Goal: Find contact information: Find contact information

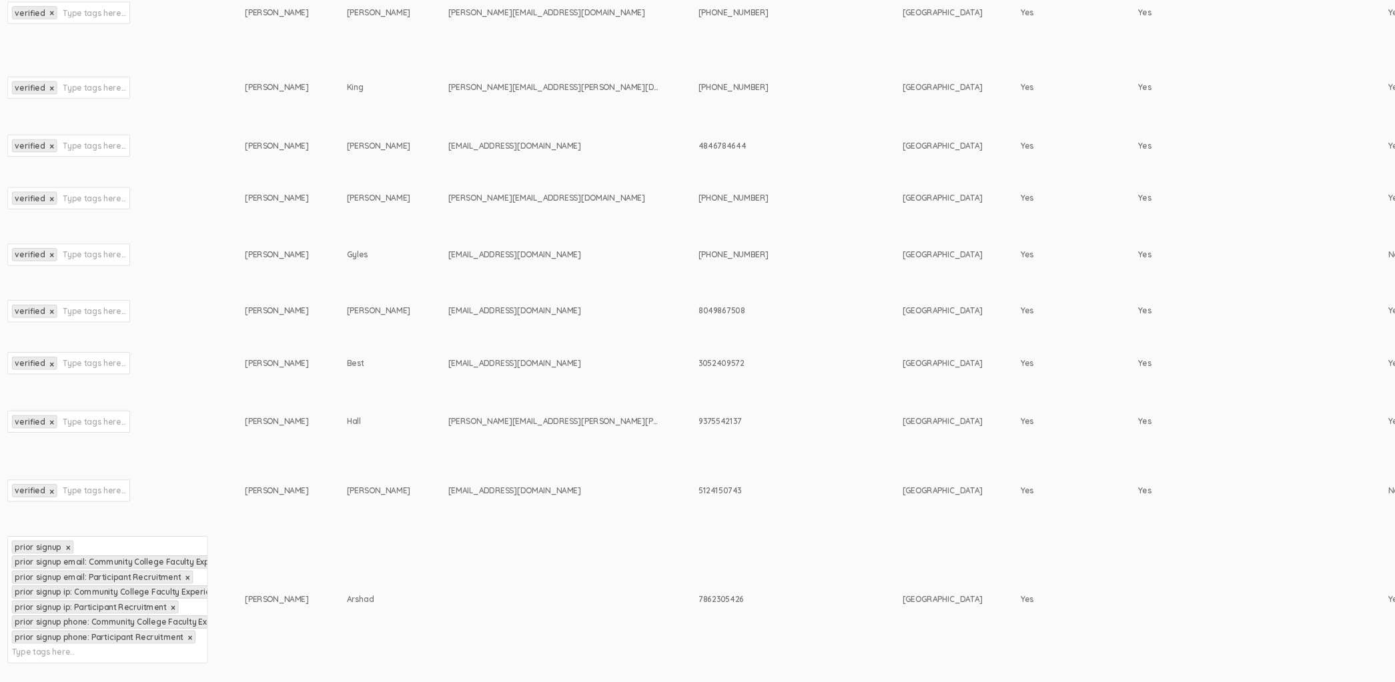
scroll to position [756, 0]
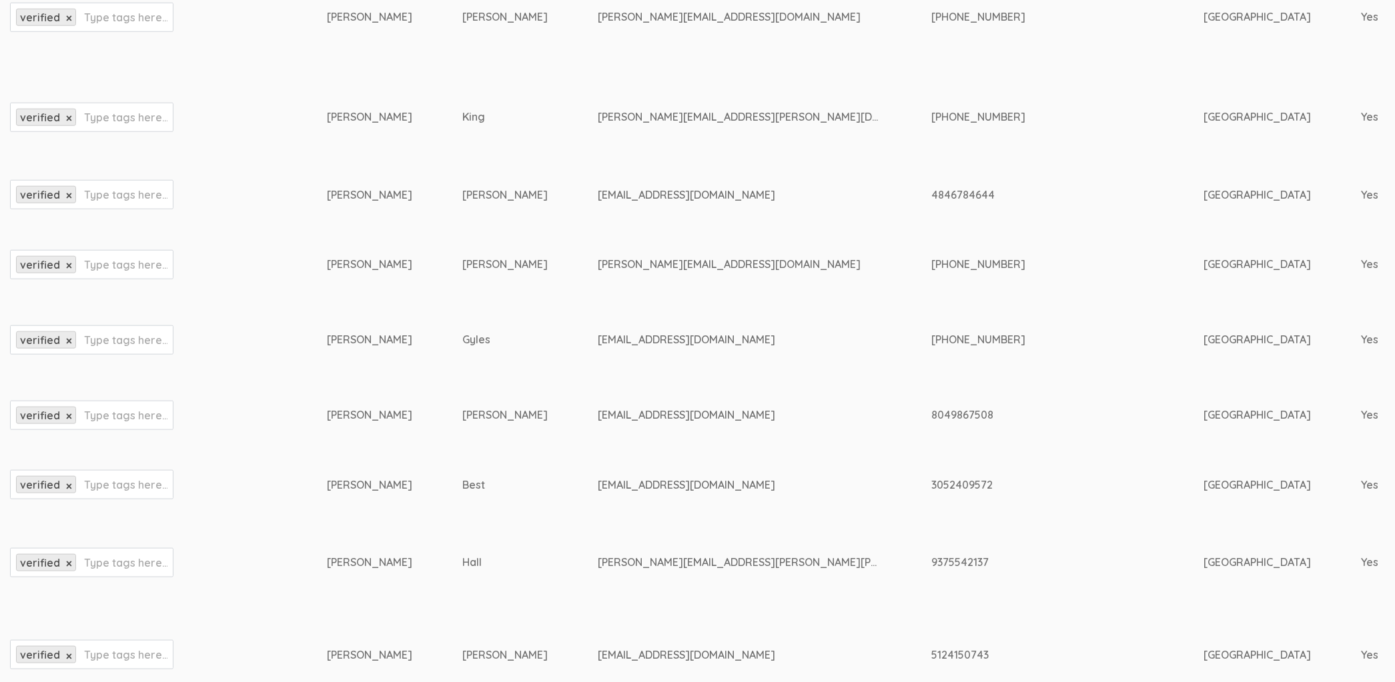
click at [598, 478] on div "[EMAIL_ADDRESS][DOMAIN_NAME]" at bounding box center [740, 485] width 284 height 15
copy tr "[EMAIL_ADDRESS][DOMAIN_NAME]"
click at [598, 408] on div "[EMAIL_ADDRESS][DOMAIN_NAME]" at bounding box center [740, 415] width 284 height 15
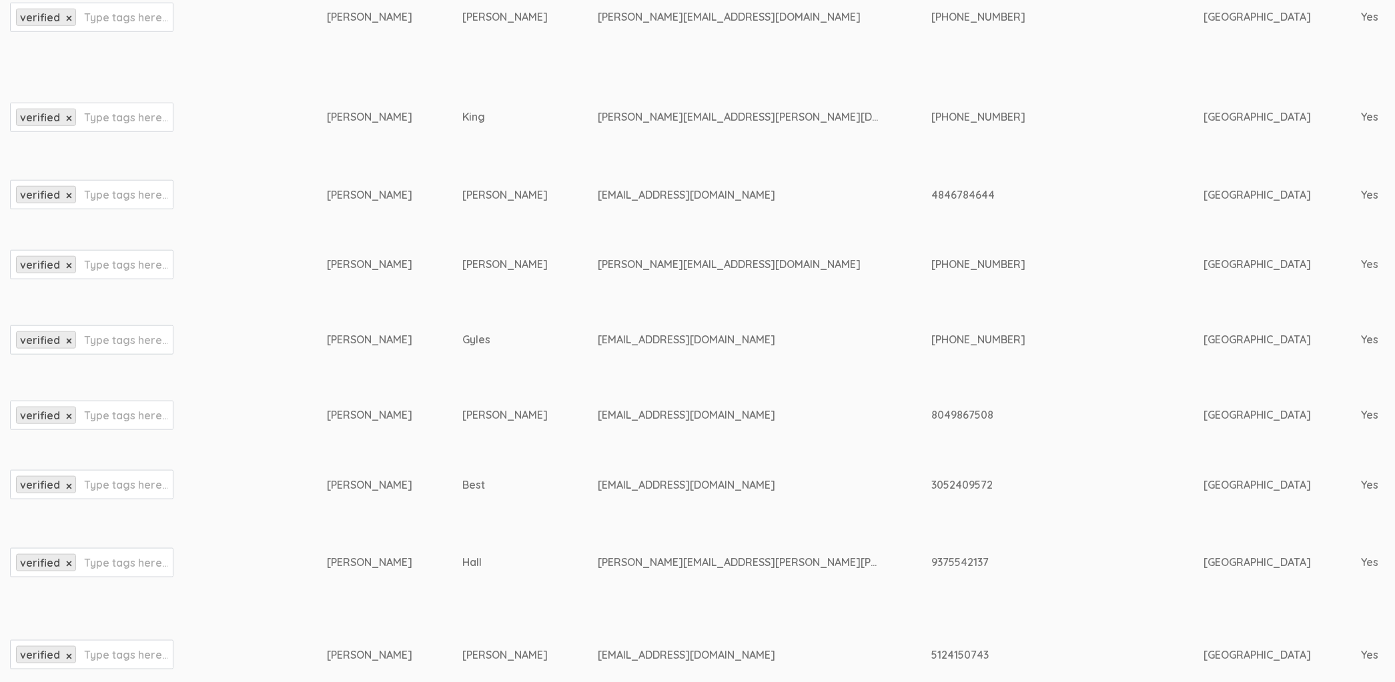
click at [598, 408] on div "[EMAIL_ADDRESS][DOMAIN_NAME]" at bounding box center [740, 415] width 284 height 15
copy tr "[EMAIL_ADDRESS][DOMAIN_NAME]"
click at [598, 478] on div "[EMAIL_ADDRESS][DOMAIN_NAME]" at bounding box center [740, 485] width 284 height 15
click at [598, 332] on div "[EMAIL_ADDRESS][DOMAIN_NAME]" at bounding box center [740, 339] width 284 height 15
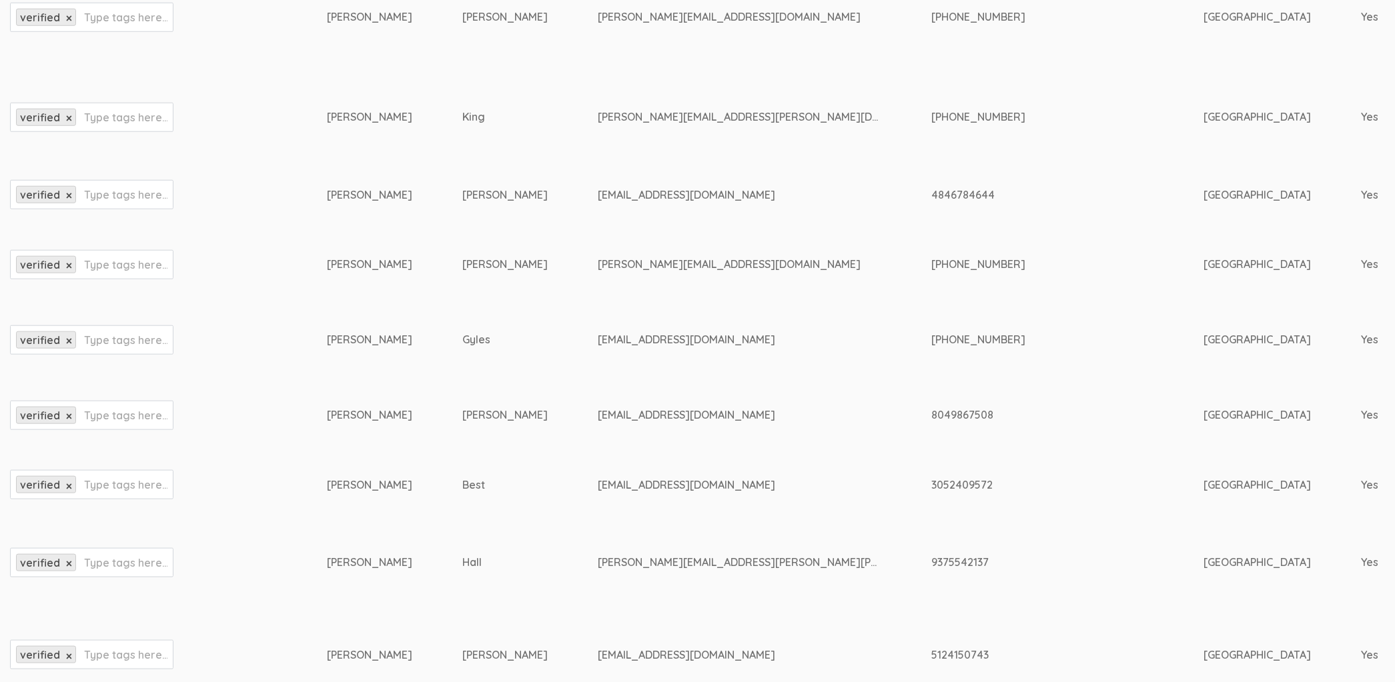
click at [598, 332] on div "[EMAIL_ADDRESS][DOMAIN_NAME]" at bounding box center [740, 339] width 284 height 15
copy tr "[EMAIL_ADDRESS][DOMAIN_NAME]"
click at [598, 267] on div "[PERSON_NAME][EMAIL_ADDRESS][DOMAIN_NAME]" at bounding box center [740, 264] width 284 height 15
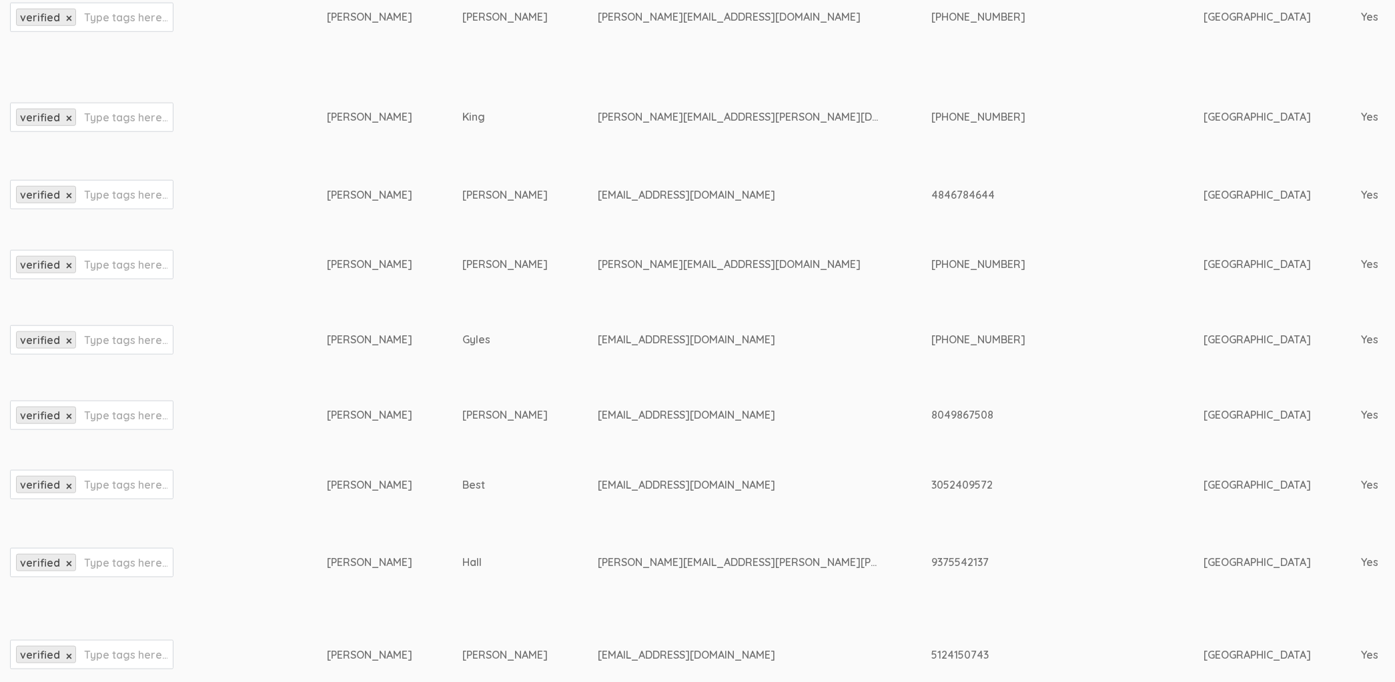
click at [598, 267] on div "[PERSON_NAME][EMAIL_ADDRESS][DOMAIN_NAME]" at bounding box center [740, 264] width 284 height 15
click at [598, 195] on div "[EMAIL_ADDRESS][DOMAIN_NAME]" at bounding box center [740, 194] width 284 height 15
copy tr "[EMAIL_ADDRESS][DOMAIN_NAME]"
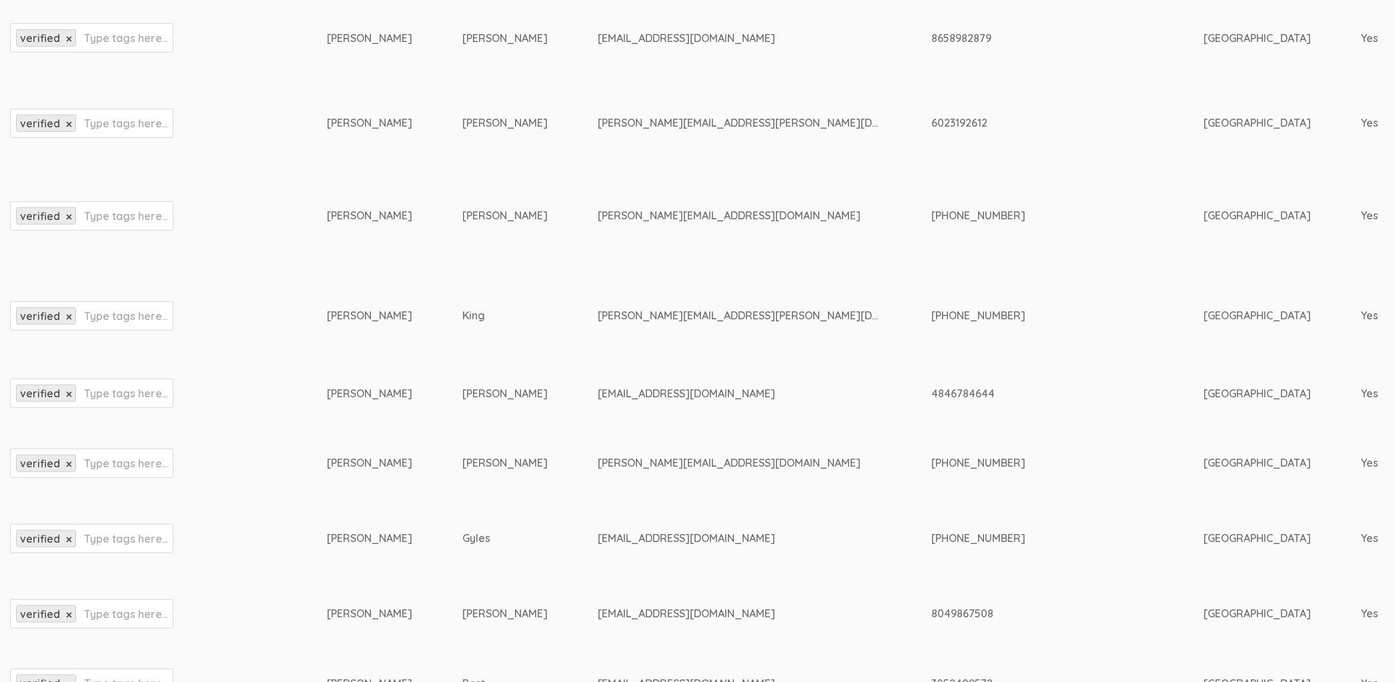
scroll to position [556, 0]
click at [604, 313] on div "[PERSON_NAME][EMAIL_ADDRESS][PERSON_NAME][DOMAIN_NAME]" at bounding box center [740, 317] width 284 height 15
copy tr "[PERSON_NAME][EMAIL_ADDRESS][PERSON_NAME][DOMAIN_NAME]"
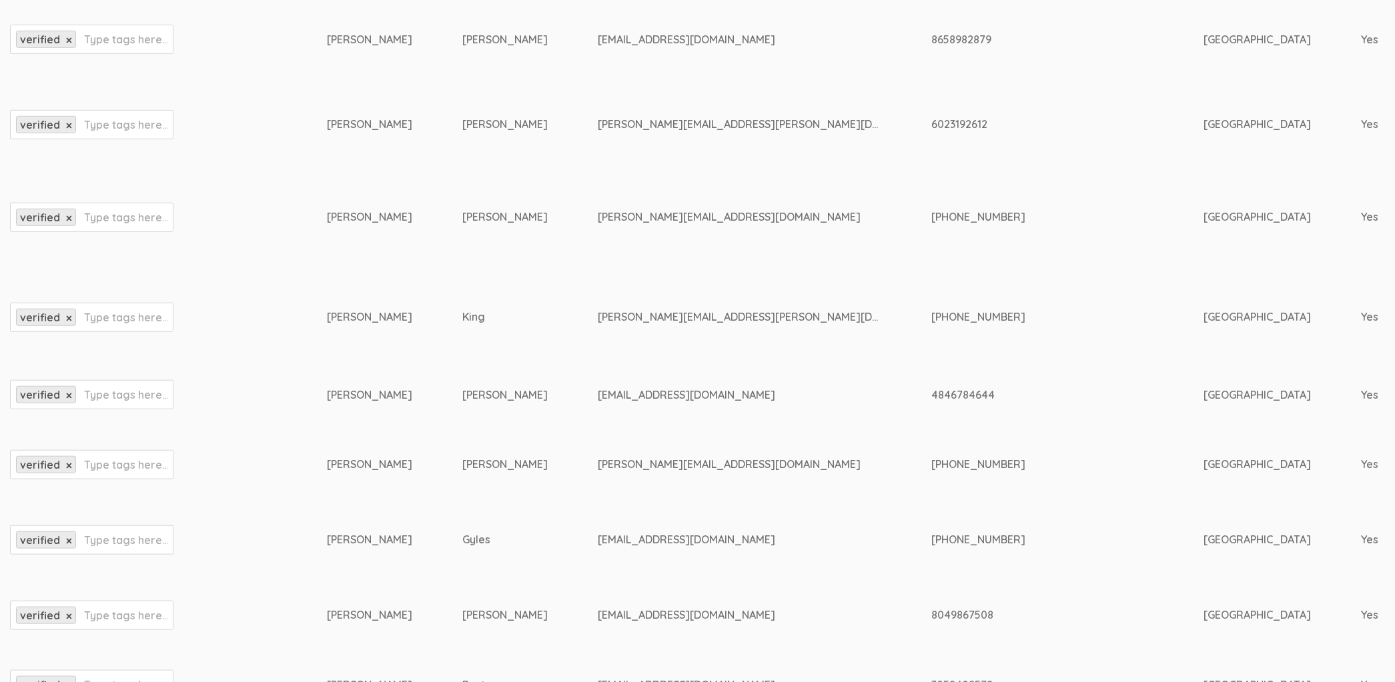
click at [598, 213] on div "[PERSON_NAME][EMAIL_ADDRESS][DOMAIN_NAME]" at bounding box center [740, 216] width 284 height 15
copy tr "[PERSON_NAME][EMAIL_ADDRESS][DOMAIN_NAME]"
click at [637, 187] on td "[PERSON_NAME][EMAIL_ADDRESS][DOMAIN_NAME]" at bounding box center [765, 216] width 334 height 115
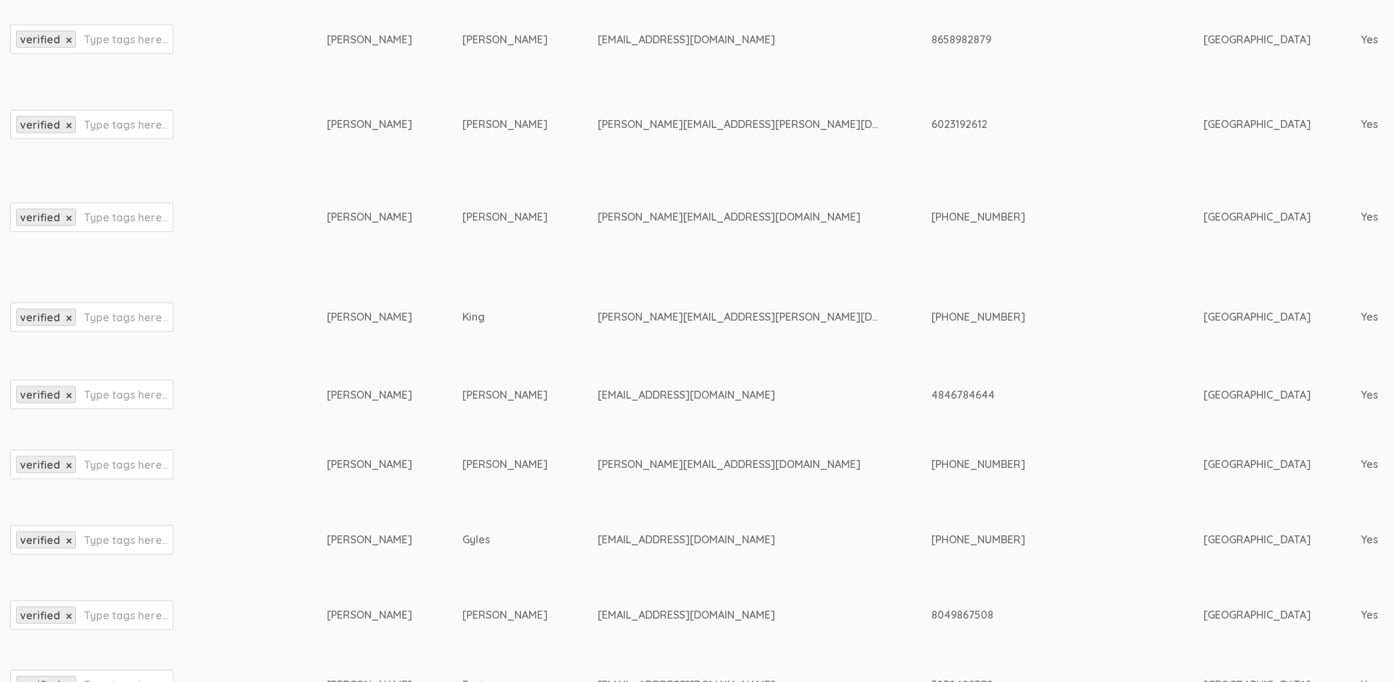
click at [642, 117] on div "[PERSON_NAME][EMAIL_ADDRESS][PERSON_NAME][DOMAIN_NAME]" at bounding box center [740, 124] width 284 height 15
copy tr "[PERSON_NAME][EMAIL_ADDRESS][PERSON_NAME][DOMAIN_NAME]"
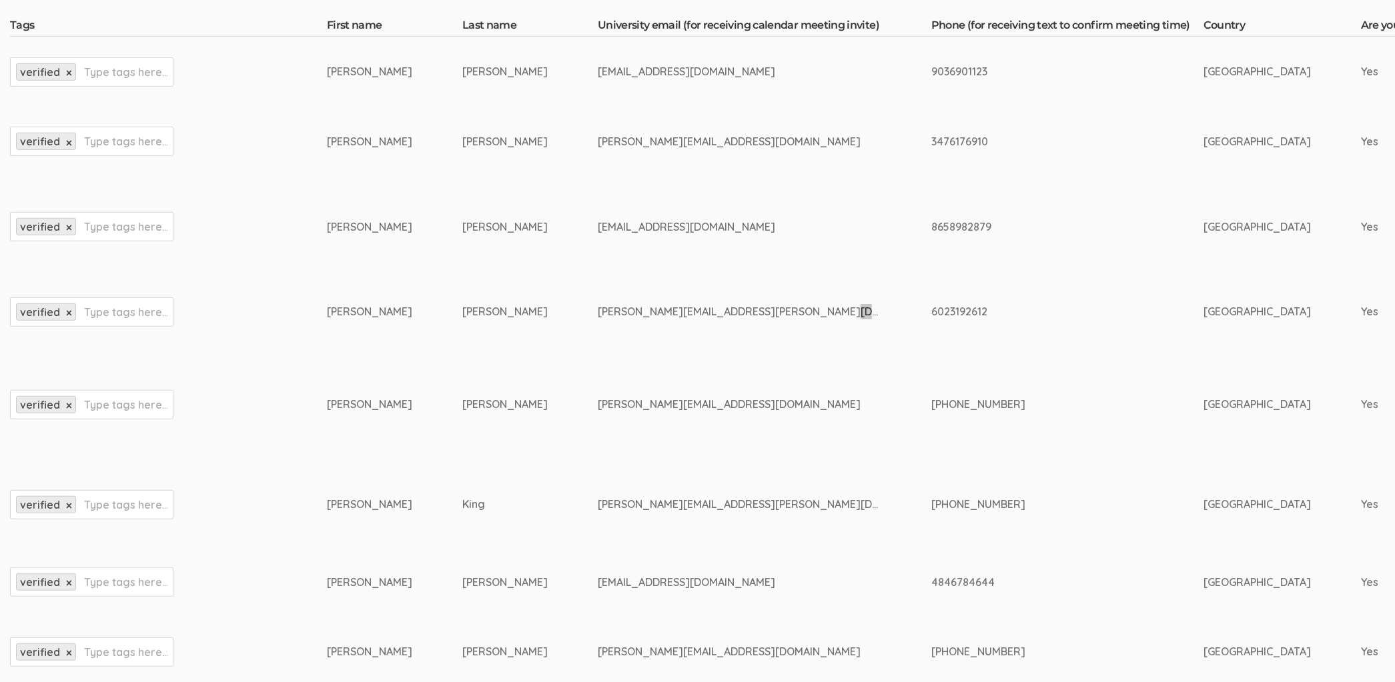
scroll to position [356, 0]
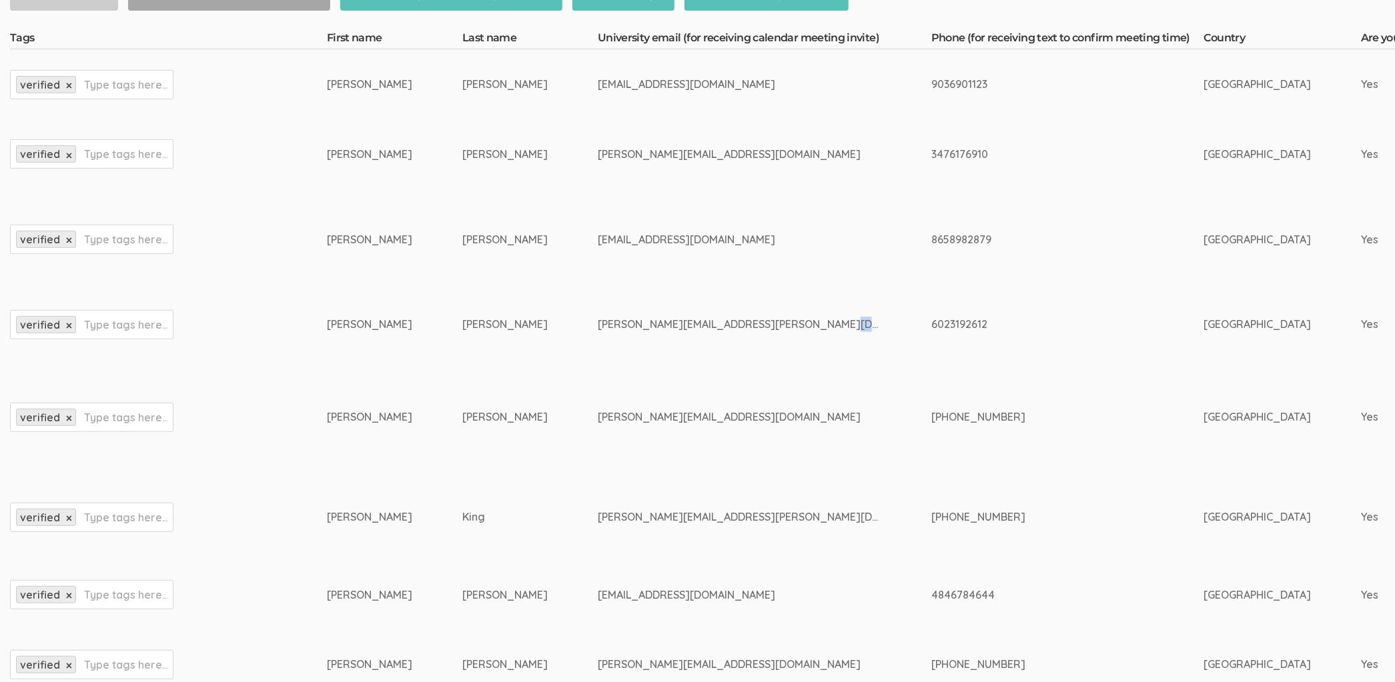
click at [609, 234] on div "[EMAIL_ADDRESS][DOMAIN_NAME]" at bounding box center [740, 239] width 284 height 15
click at [607, 234] on div "[EMAIL_ADDRESS][DOMAIN_NAME]" at bounding box center [740, 239] width 284 height 15
click at [598, 249] on td "[EMAIL_ADDRESS][DOMAIN_NAME]" at bounding box center [765, 239] width 334 height 100
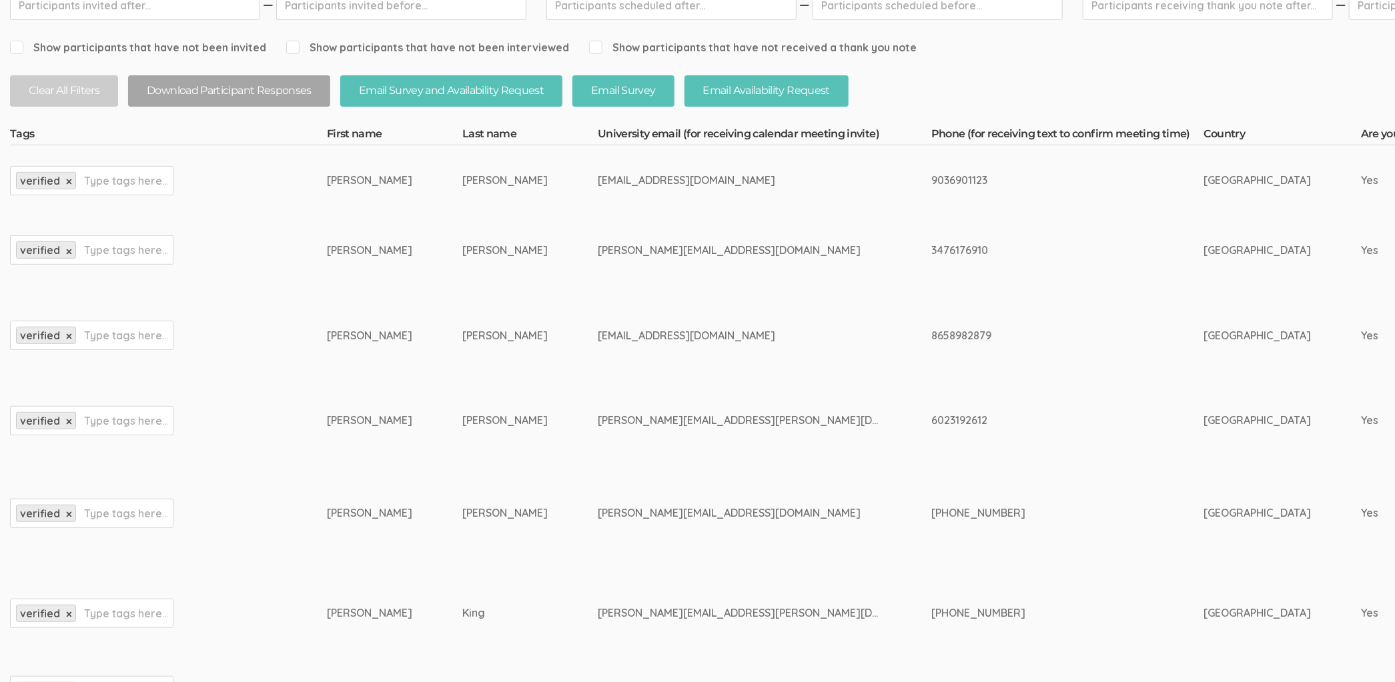
scroll to position [255, 0]
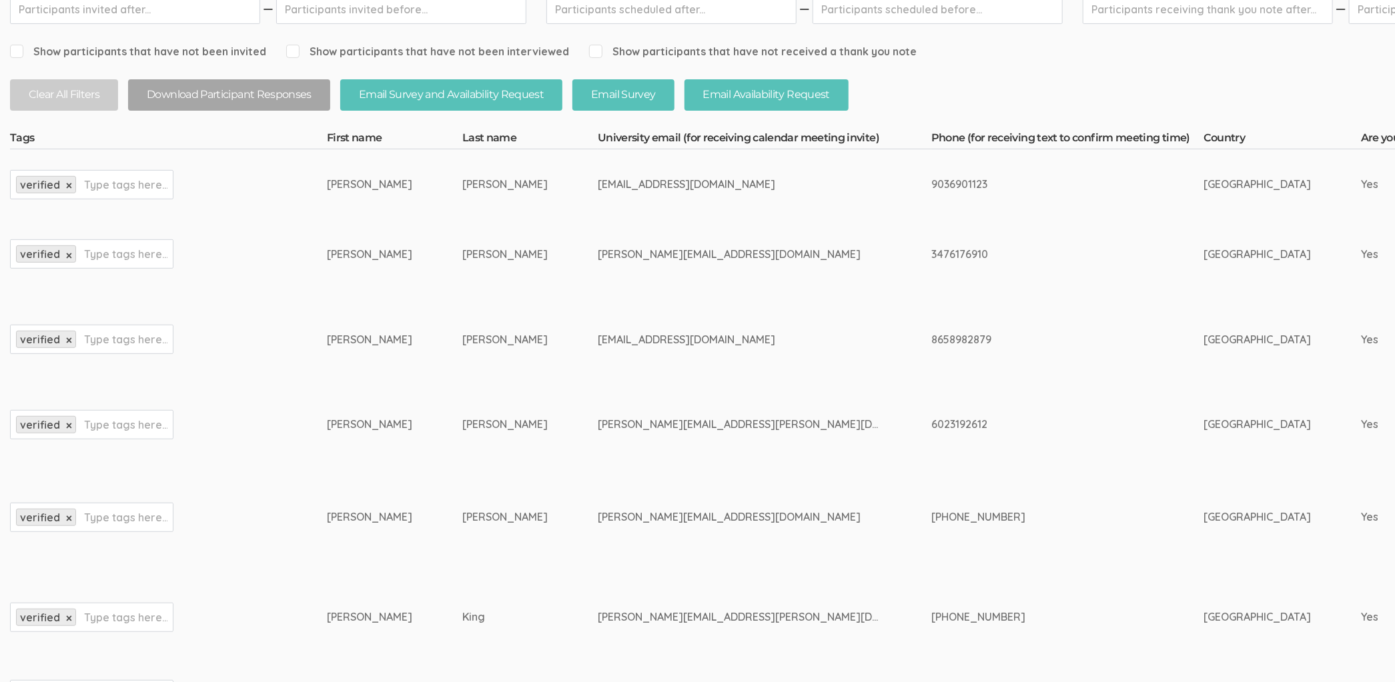
click at [598, 257] on div "[PERSON_NAME][EMAIL_ADDRESS][DOMAIN_NAME]" at bounding box center [740, 254] width 284 height 15
copy tr "[PERSON_NAME][EMAIL_ADDRESS][DOMAIN_NAME]"
click at [617, 169] on td "[EMAIL_ADDRESS][DOMAIN_NAME]" at bounding box center [765, 184] width 334 height 70
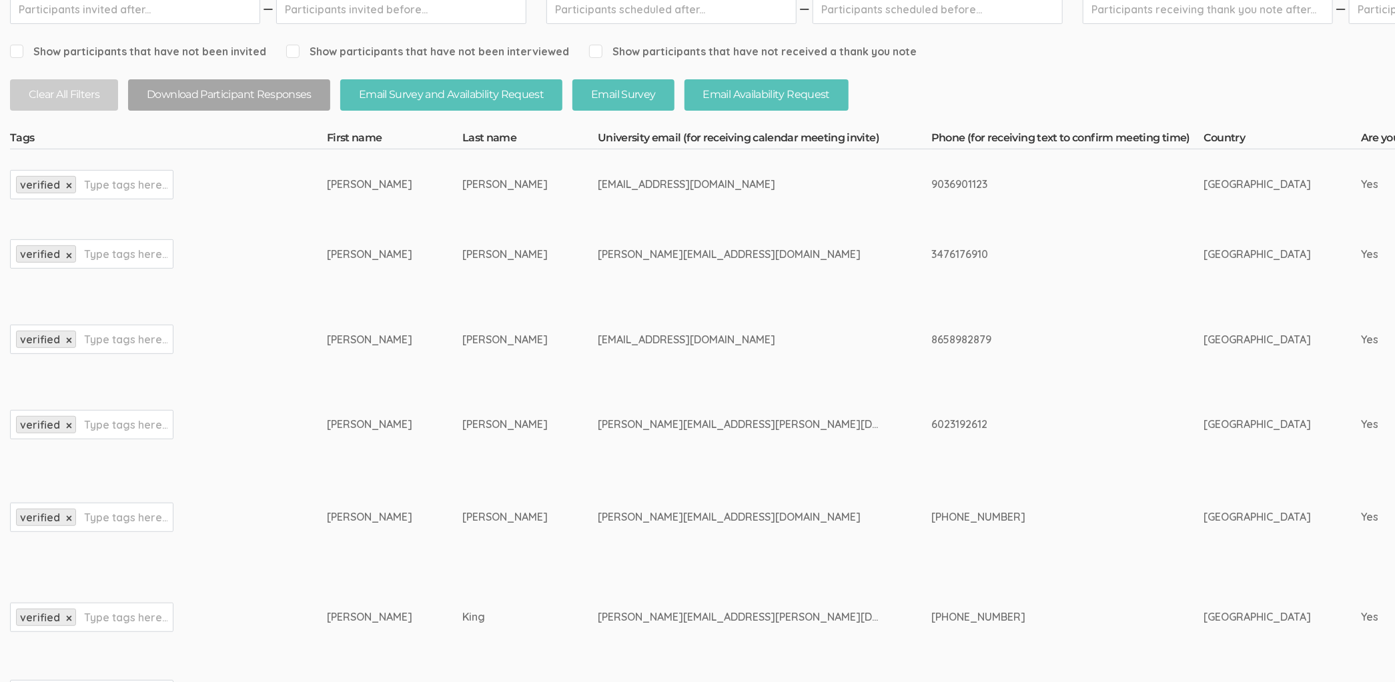
click at [612, 179] on div "[EMAIL_ADDRESS][DOMAIN_NAME]" at bounding box center [740, 184] width 284 height 15
copy tr "[EMAIL_ADDRESS][DOMAIN_NAME]"
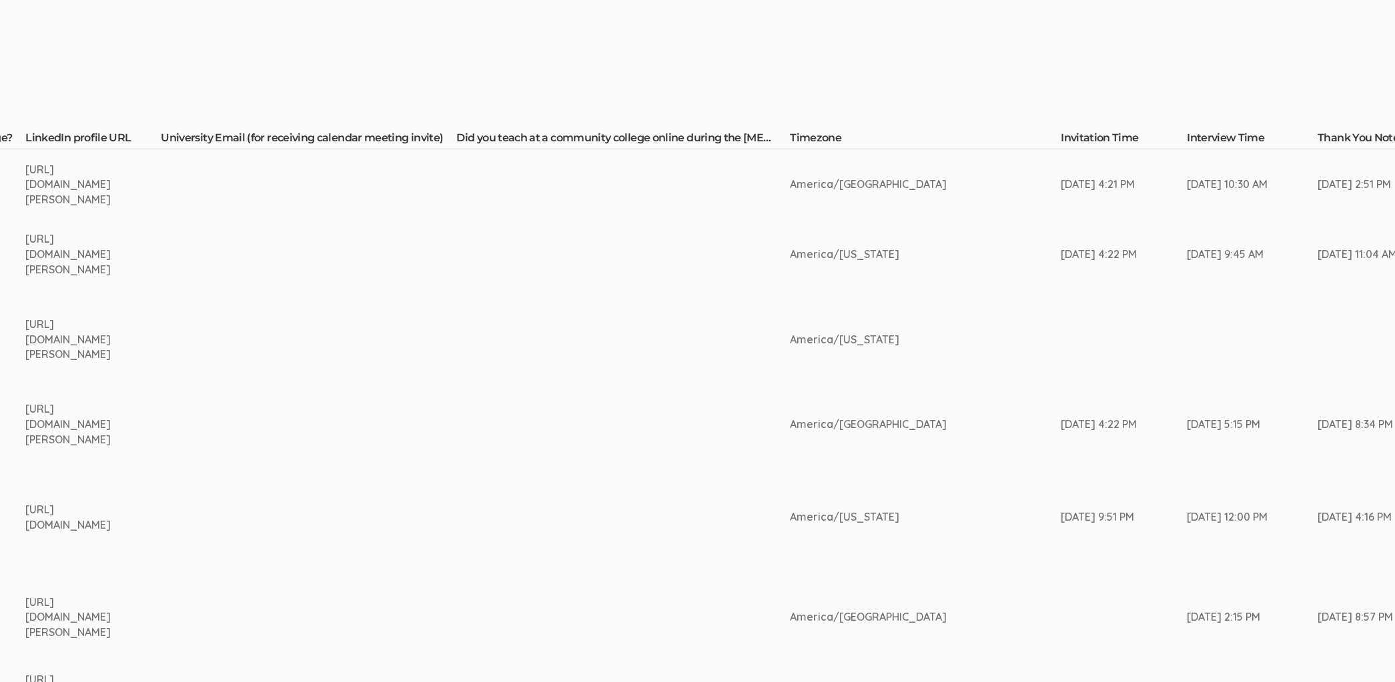
scroll to position [255, 2332]
